Goal: Communication & Community: Answer question/provide support

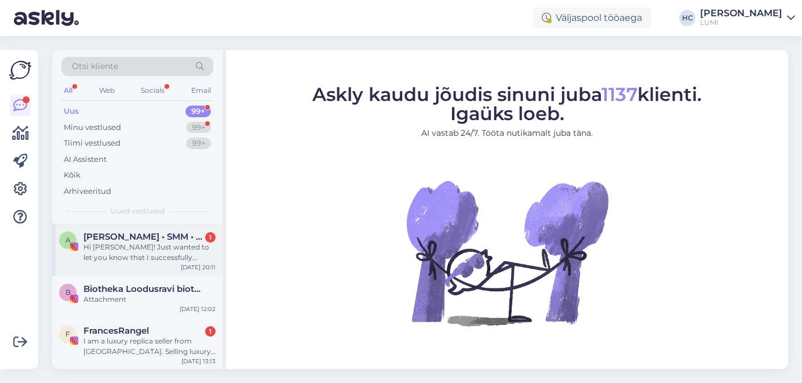
click at [168, 243] on div "Hi [PERSON_NAME]! Just wanted to let you know that I successfully received the …" at bounding box center [149, 252] width 132 height 21
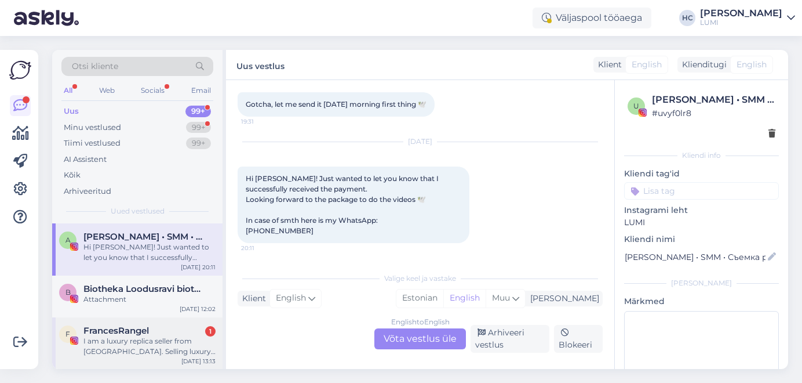
click at [150, 341] on div "I am a luxury replica seller from [GEOGRAPHIC_DATA]. Selling luxury replicas in…" at bounding box center [149, 346] width 132 height 21
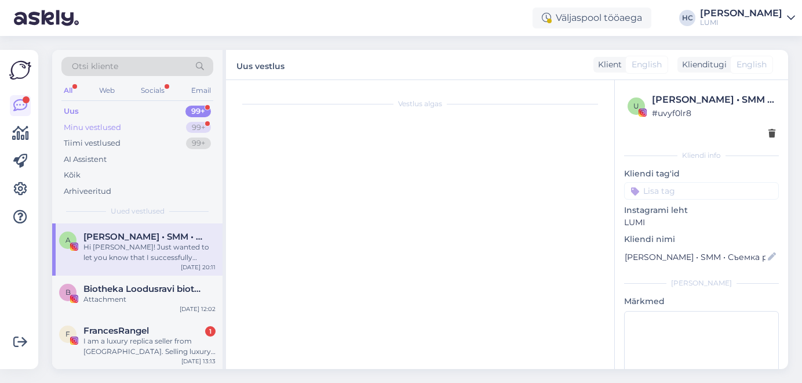
scroll to position [24, 0]
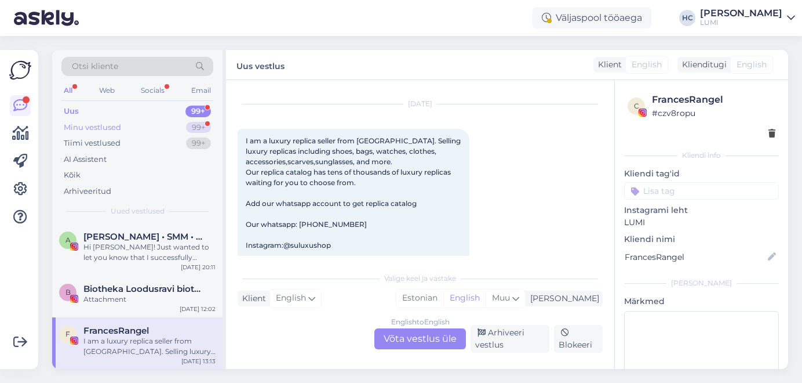
click at [150, 124] on div "Minu vestlused 99+" at bounding box center [137, 127] width 152 height 16
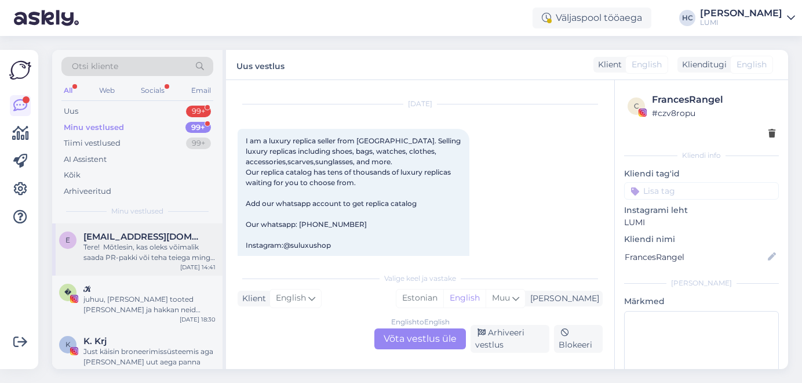
click at [133, 234] on span "[EMAIL_ADDRESS][DOMAIN_NAME]" at bounding box center [143, 236] width 121 height 10
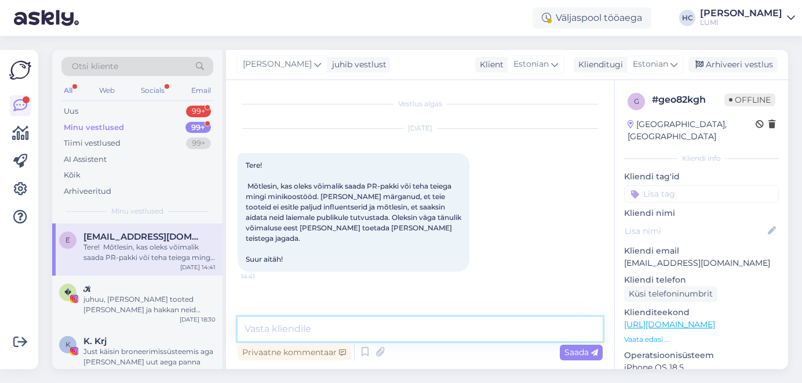
click at [377, 330] on textarea at bounding box center [420, 329] width 365 height 24
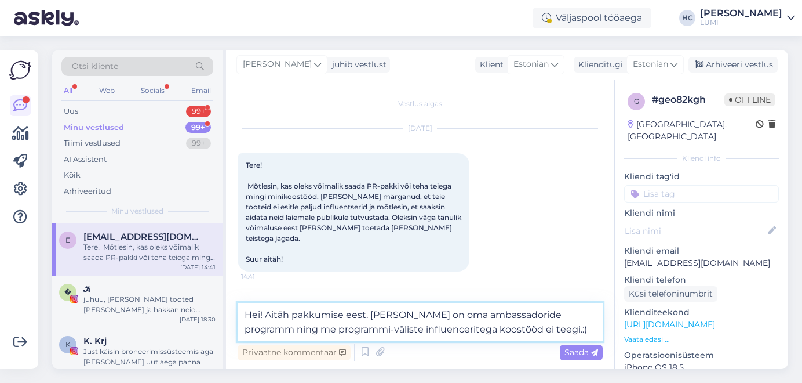
click at [264, 329] on textarea "Hei! Aitäh pakkumise eest. [PERSON_NAME] on oma ambassadoride programm ning me …" at bounding box center [420, 322] width 365 height 38
click at [408, 331] on textarea "Hei! Aitäh pakkumise eest. [PERSON_NAME] on oma ambassadoride programm ning pro…" at bounding box center [420, 322] width 365 height 38
type textarea "Hei! Aitäh pakkumise eest. [PERSON_NAME] on oma ambassadoride programm ning pro…"
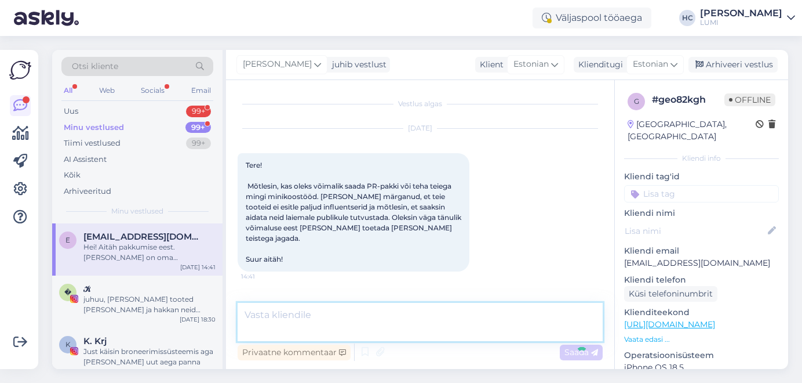
scroll to position [63, 0]
